Goal: Book appointment/travel/reservation

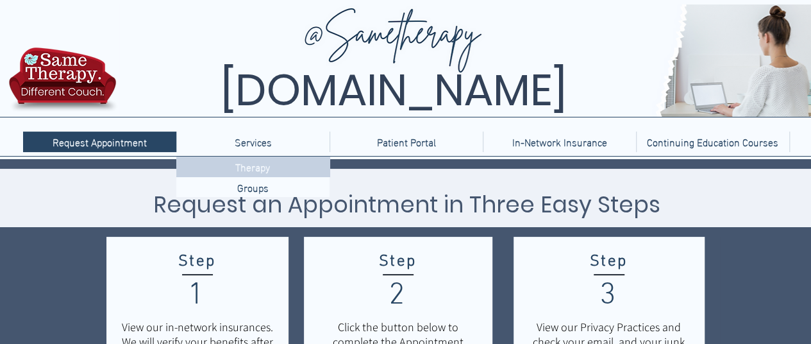
click at [260, 167] on p "Therapy" at bounding box center [252, 166] width 45 height 20
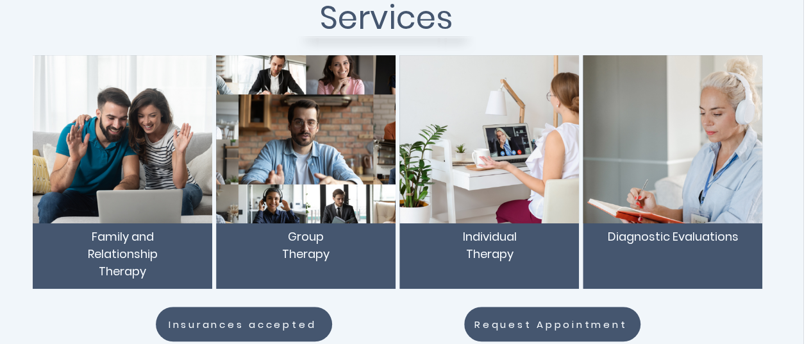
scroll to position [241, 1]
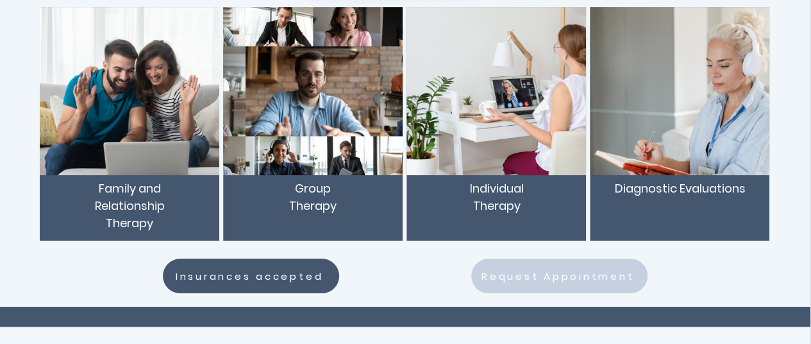
click at [574, 276] on span "Request Appointment" at bounding box center [557, 276] width 153 height 15
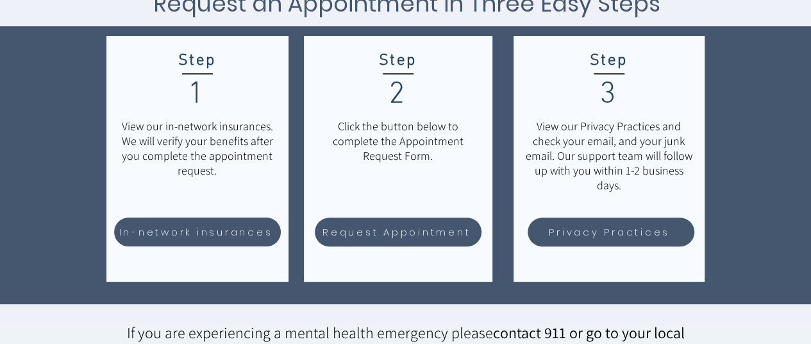
scroll to position [195, 0]
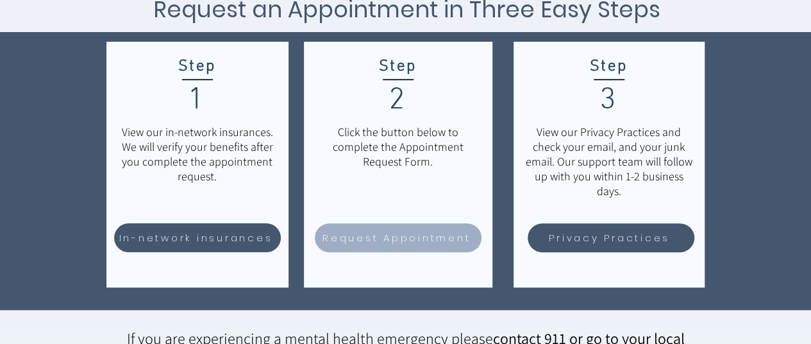
click at [355, 236] on span "Request Appointment" at bounding box center [396, 237] width 148 height 15
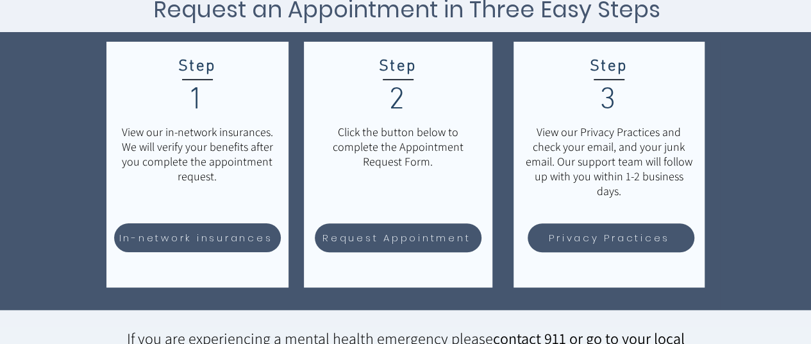
scroll to position [0, 0]
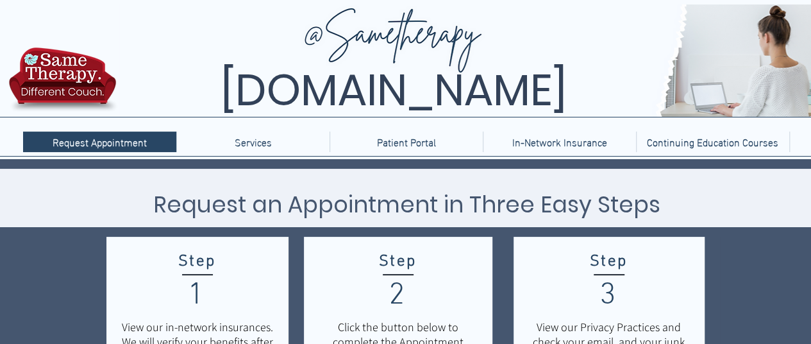
click at [79, 54] on img at bounding box center [62, 84] width 115 height 76
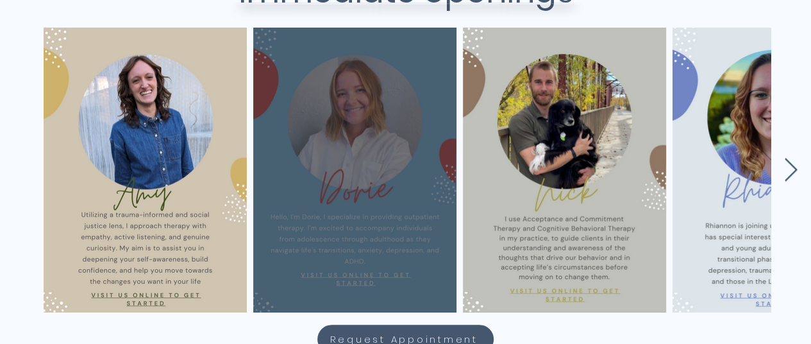
scroll to position [615, 0]
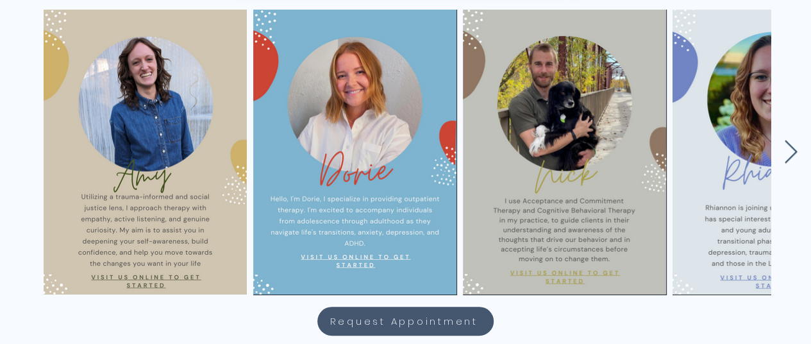
click at [776, 135] on div "main content" at bounding box center [402, 148] width 811 height 285
click at [807, 163] on div "main content" at bounding box center [402, 148] width 811 height 285
click at [799, 156] on div "main content" at bounding box center [402, 148] width 811 height 285
click at [791, 153] on icon "Next Item" at bounding box center [790, 152] width 15 height 25
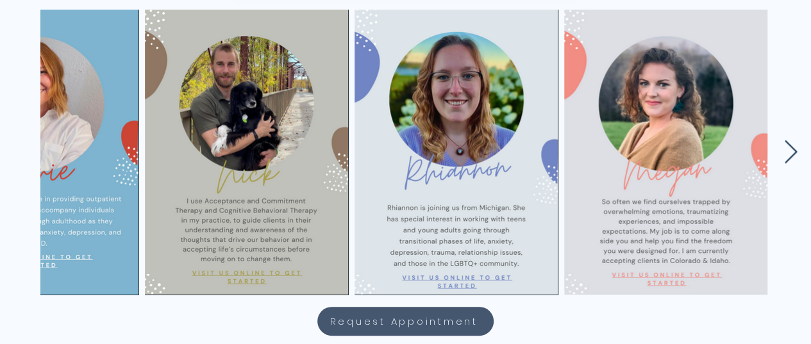
click at [791, 153] on icon "Next Item" at bounding box center [790, 152] width 15 height 25
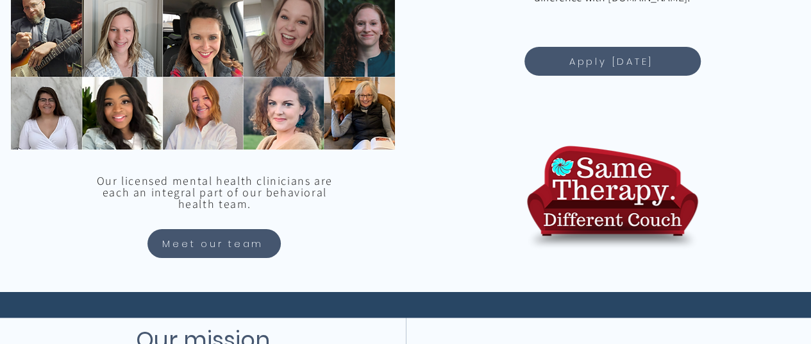
scroll to position [1252, 0]
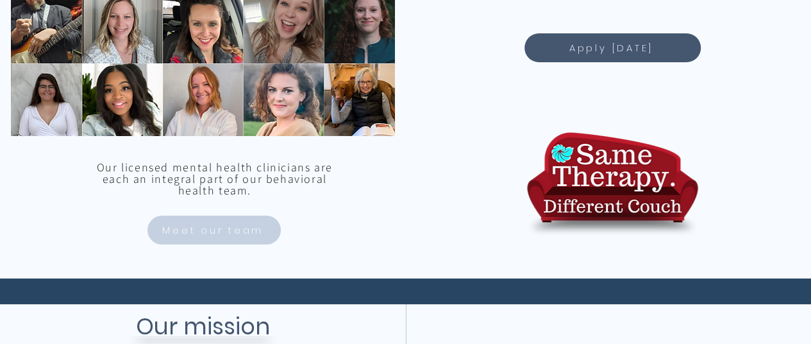
click at [218, 223] on span "Meet our team" at bounding box center [212, 229] width 101 height 15
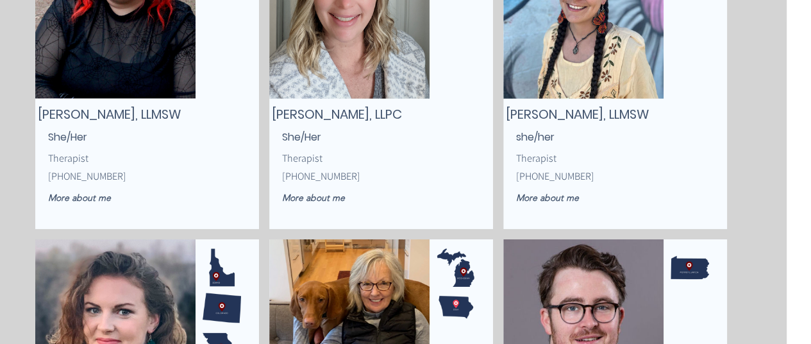
scroll to position [1988, 24]
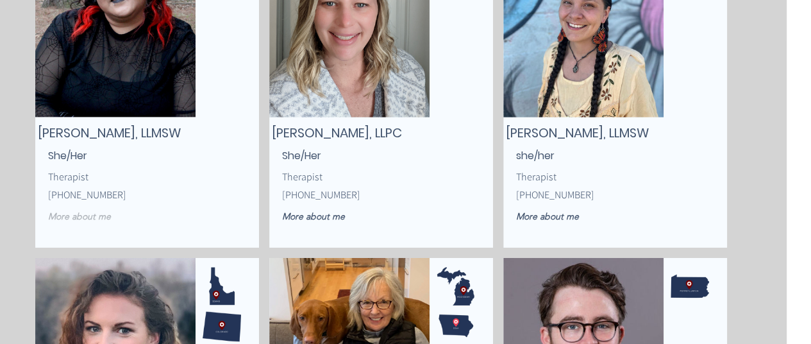
click at [80, 217] on span "More about me" at bounding box center [79, 216] width 63 height 12
click at [136, 66] on img "main content" at bounding box center [115, 19] width 160 height 195
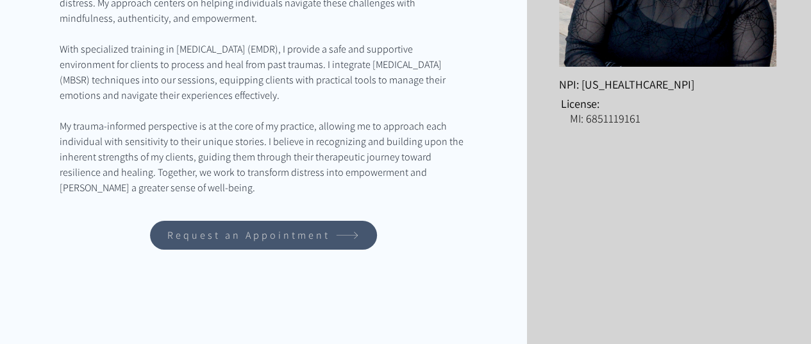
scroll to position [375, 0]
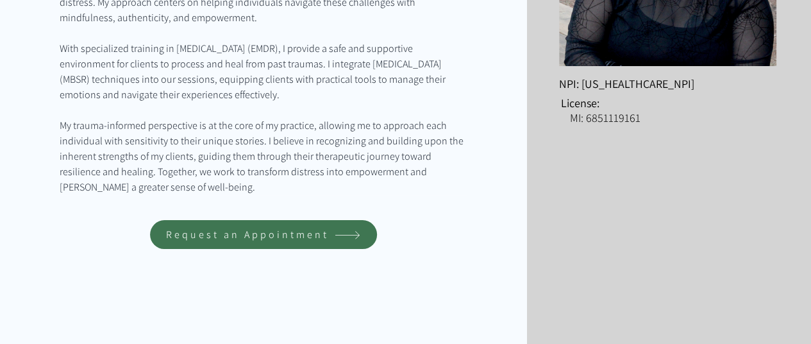
click at [312, 242] on span "Request an Appointment" at bounding box center [263, 234] width 223 height 25
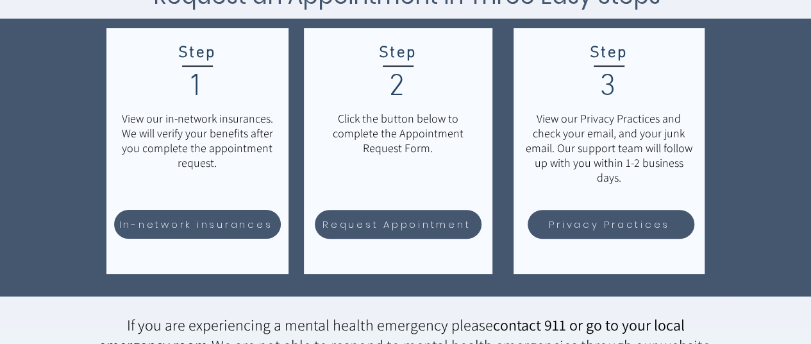
scroll to position [290, 0]
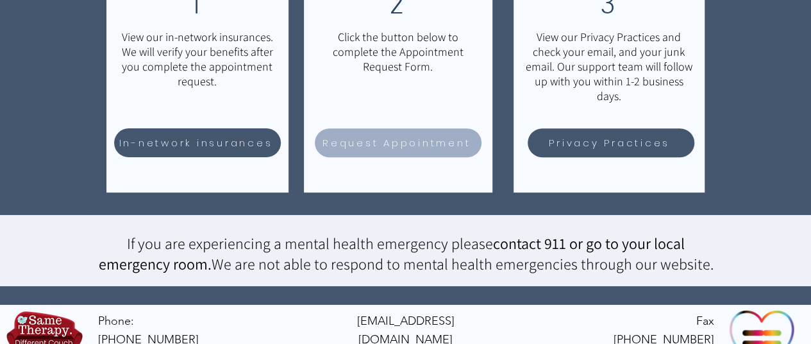
click at [382, 151] on span "Request Appointment" at bounding box center [398, 142] width 163 height 25
